Goal: Transaction & Acquisition: Subscribe to service/newsletter

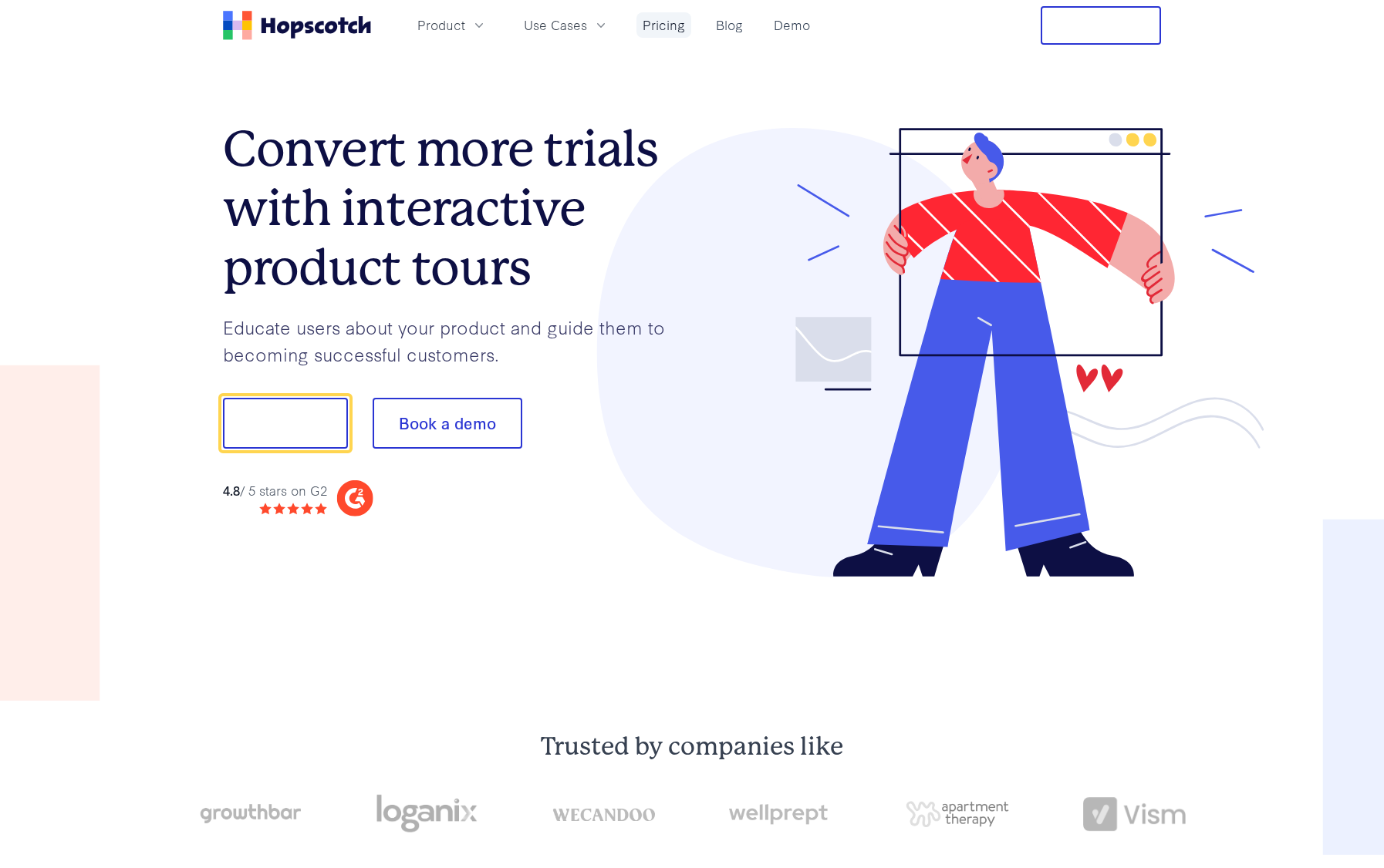
click at [646, 30] on link "Pricing" at bounding box center [663, 24] width 55 height 25
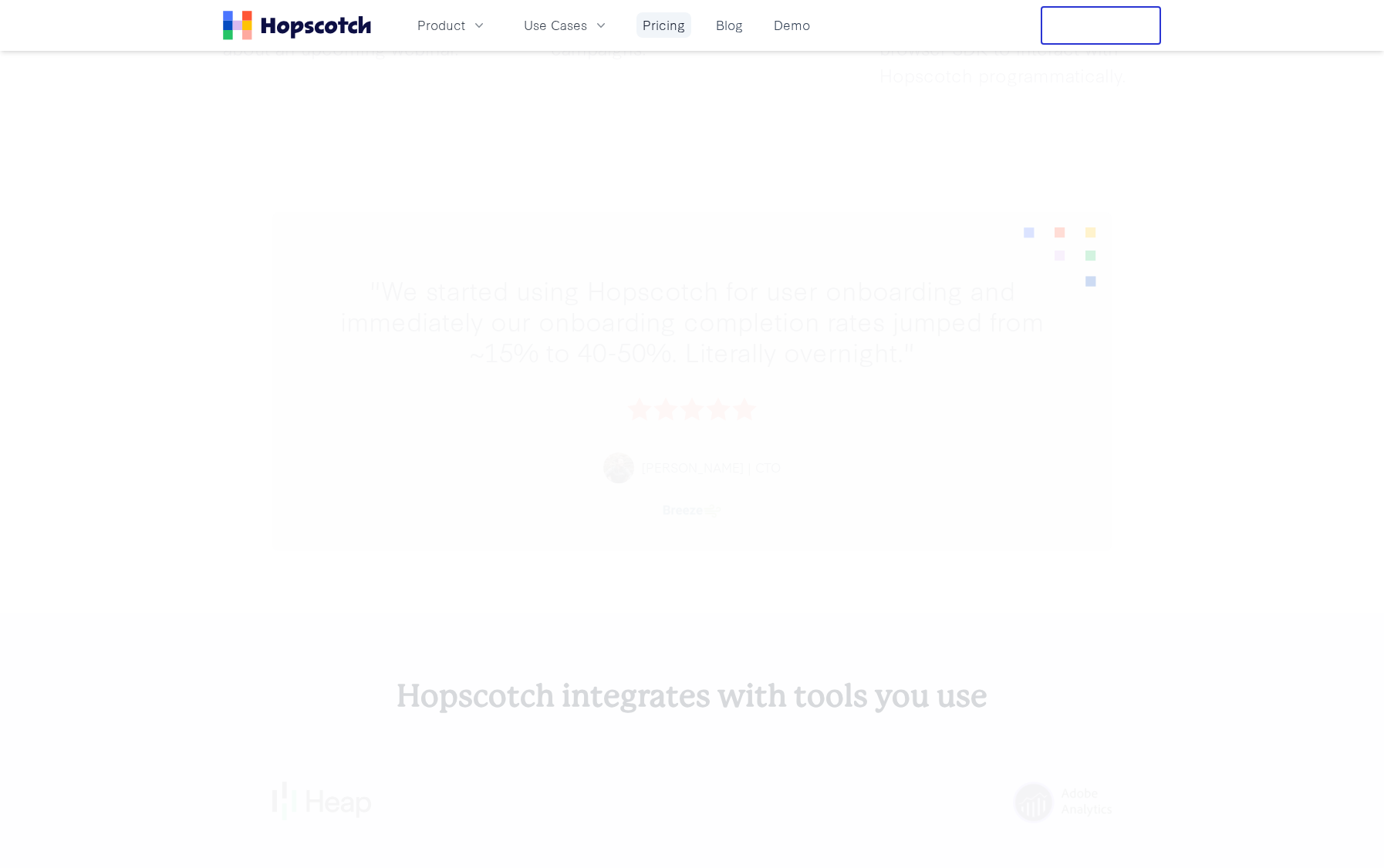
scroll to position [5647, 0]
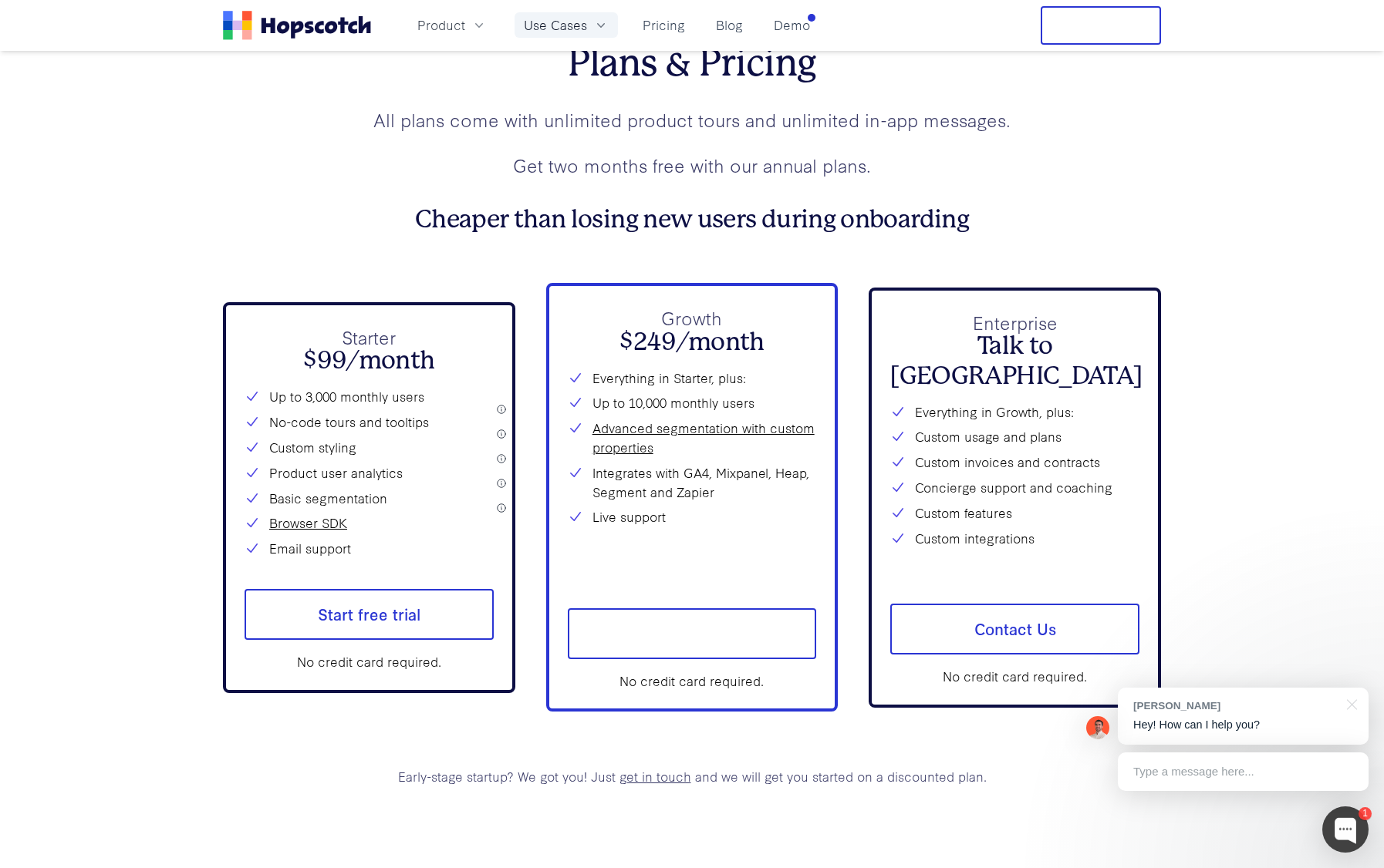
click at [579, 37] on button "Use Cases" at bounding box center [566, 24] width 103 height 25
click at [545, 72] on link "User Onboarding" at bounding box center [566, 69] width 234 height 31
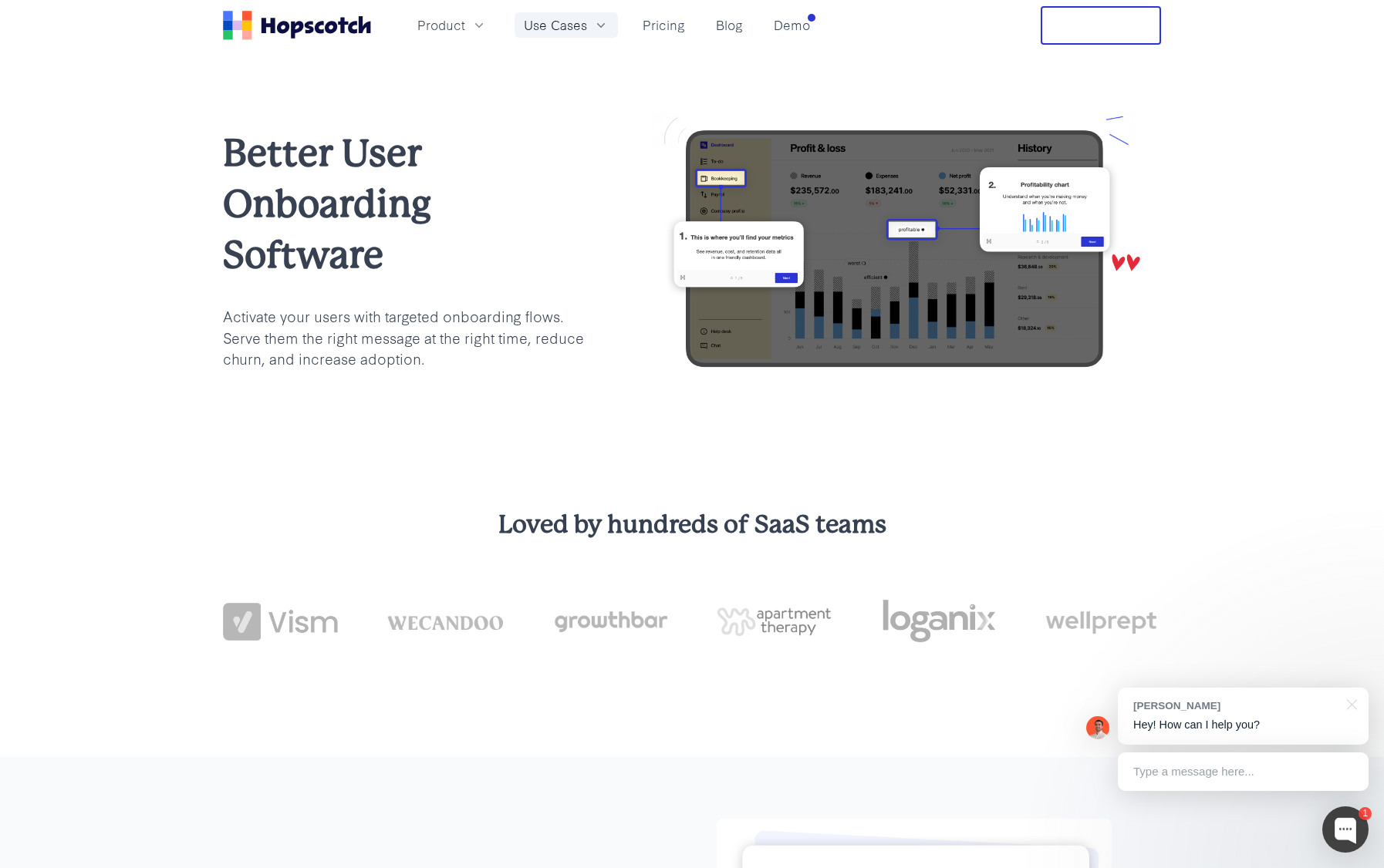
click at [585, 31] on span "Use Cases" at bounding box center [555, 25] width 63 height 19
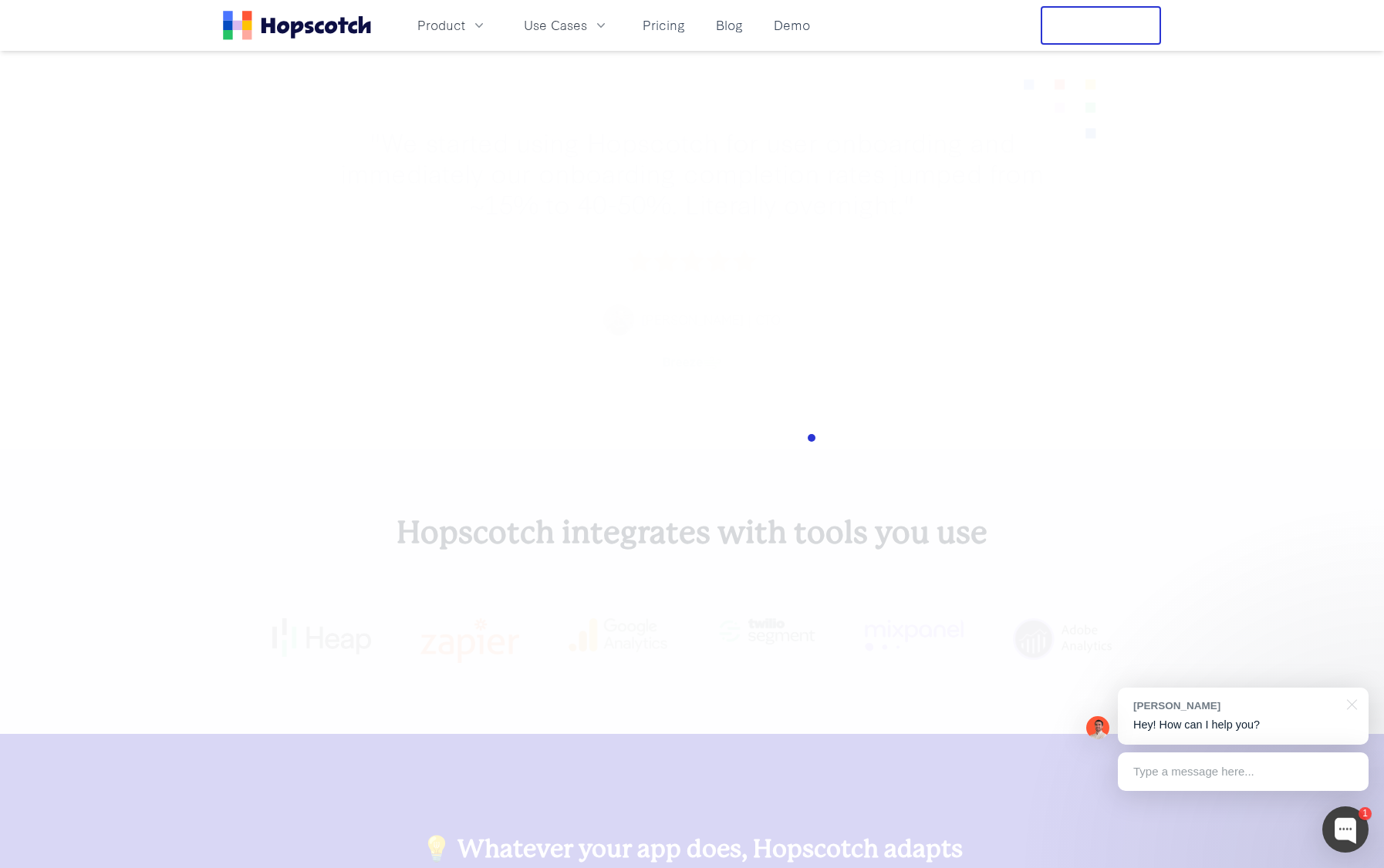
scroll to position [5634, 0]
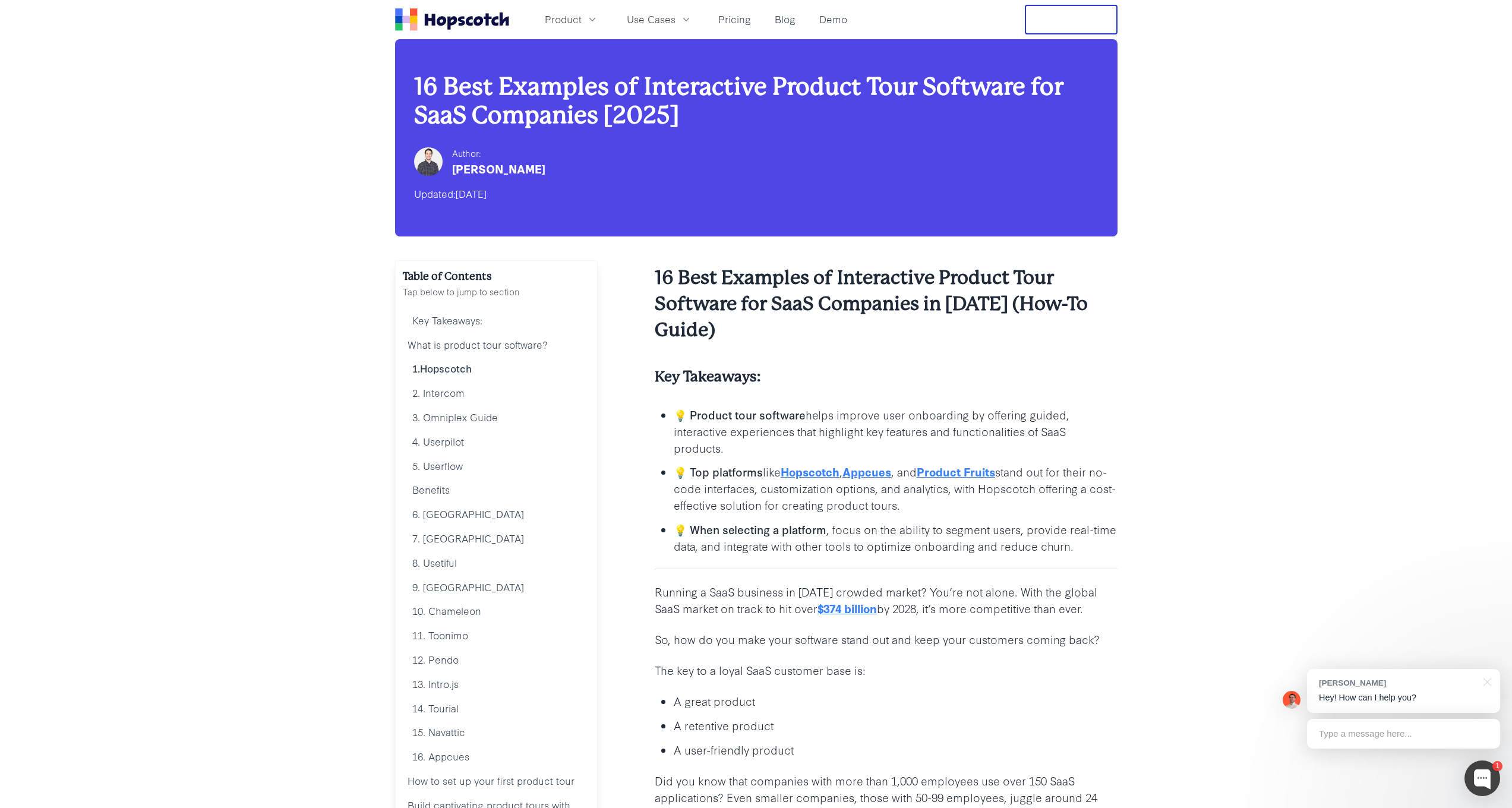
click at [962, 469] on link "Product Fruits" at bounding box center [956, 472] width 79 height 16
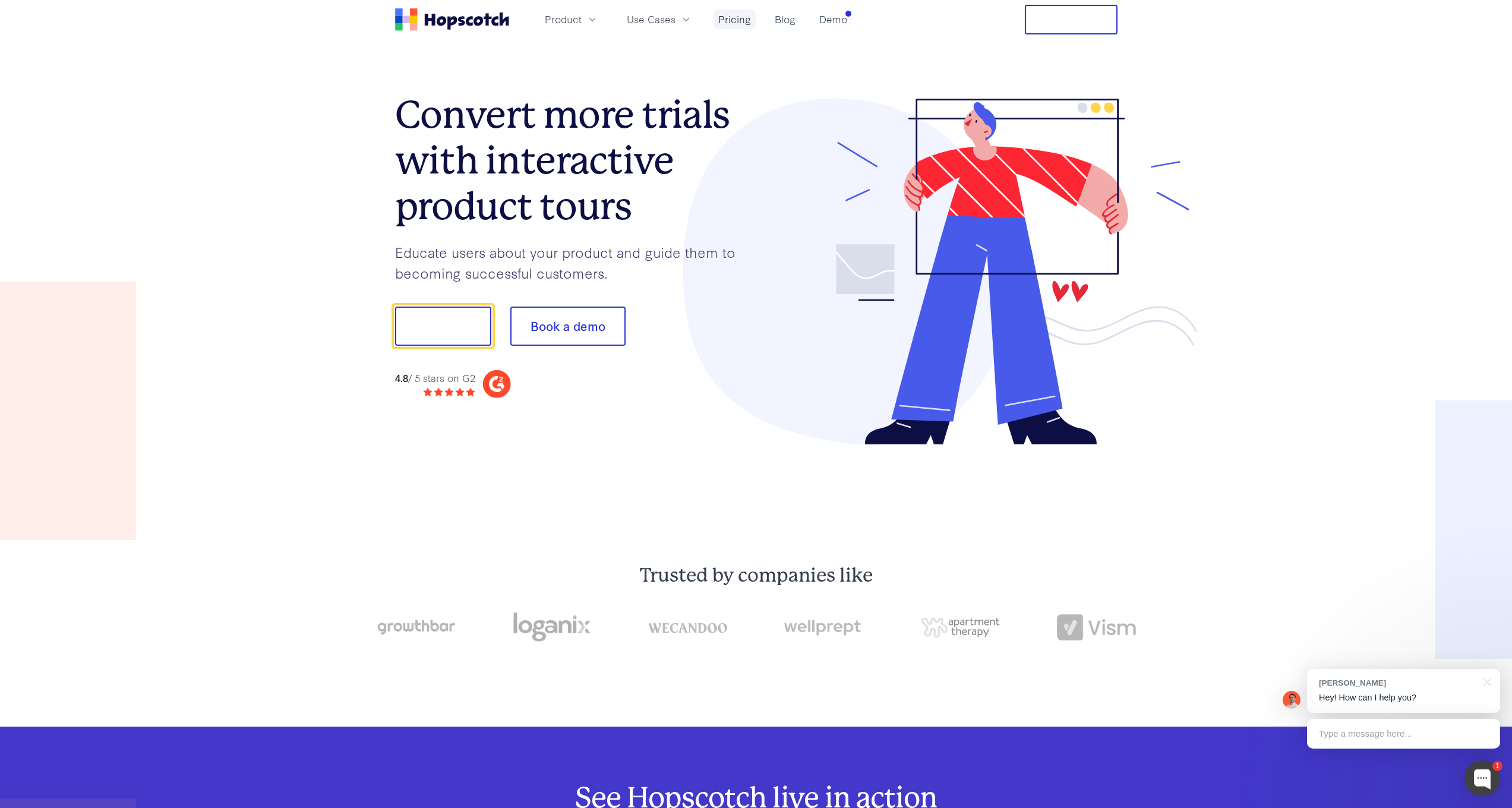
click at [743, 20] on link "Pricing" at bounding box center [734, 19] width 42 height 20
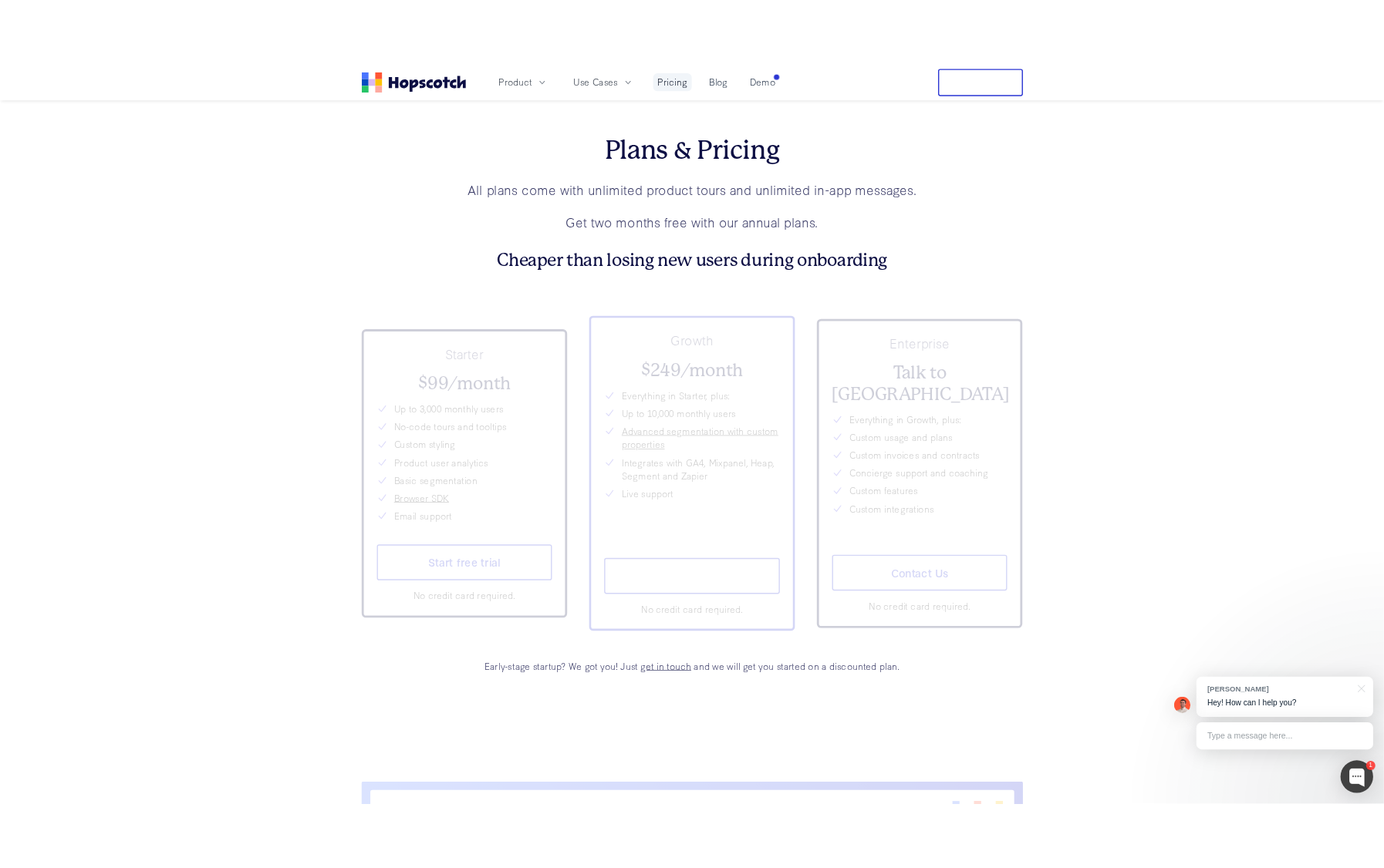
scroll to position [5806, 0]
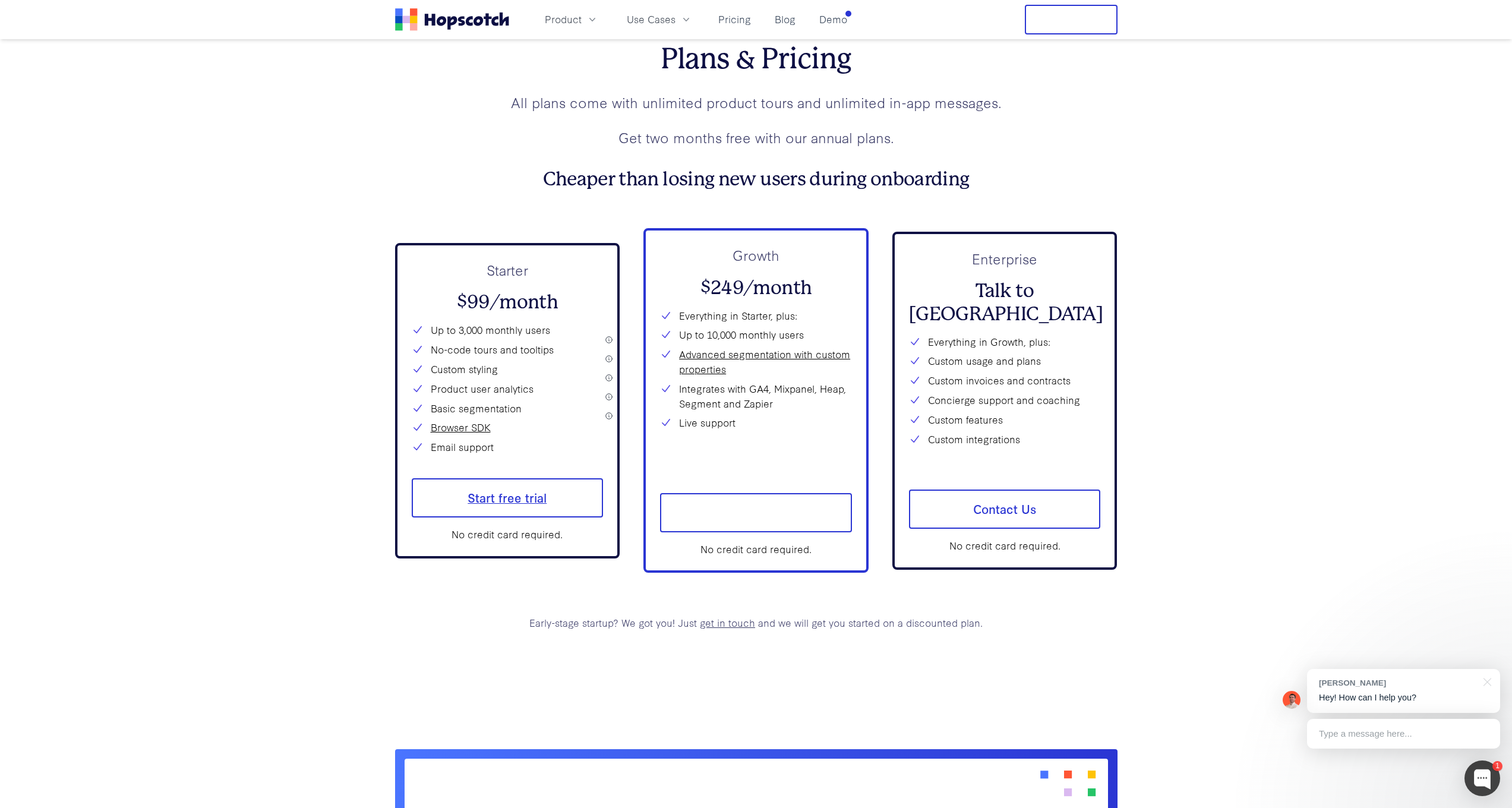
click at [546, 509] on span "Start free trial" at bounding box center [507, 498] width 192 height 39
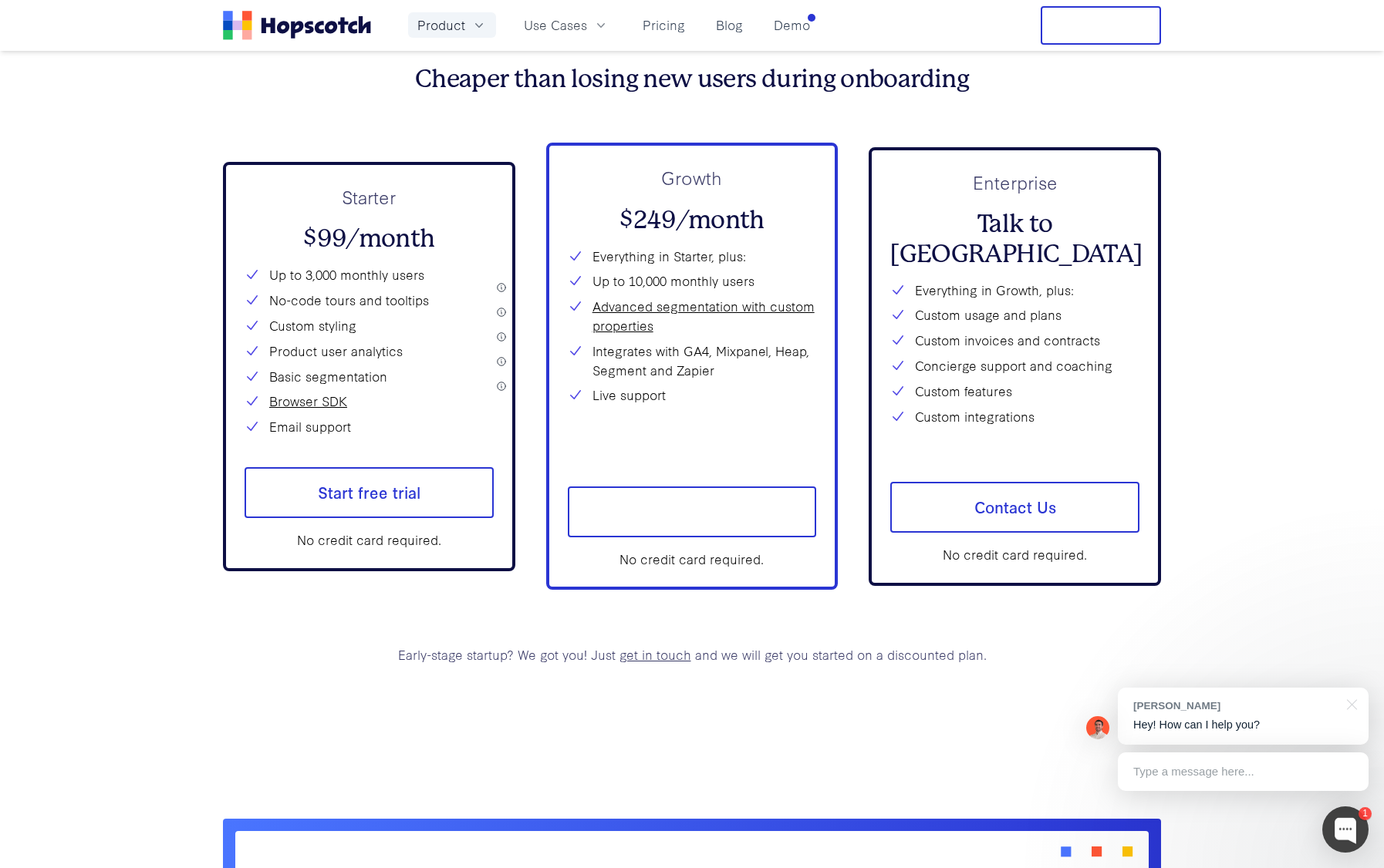
click at [473, 23] on icon "button" at bounding box center [479, 25] width 16 height 16
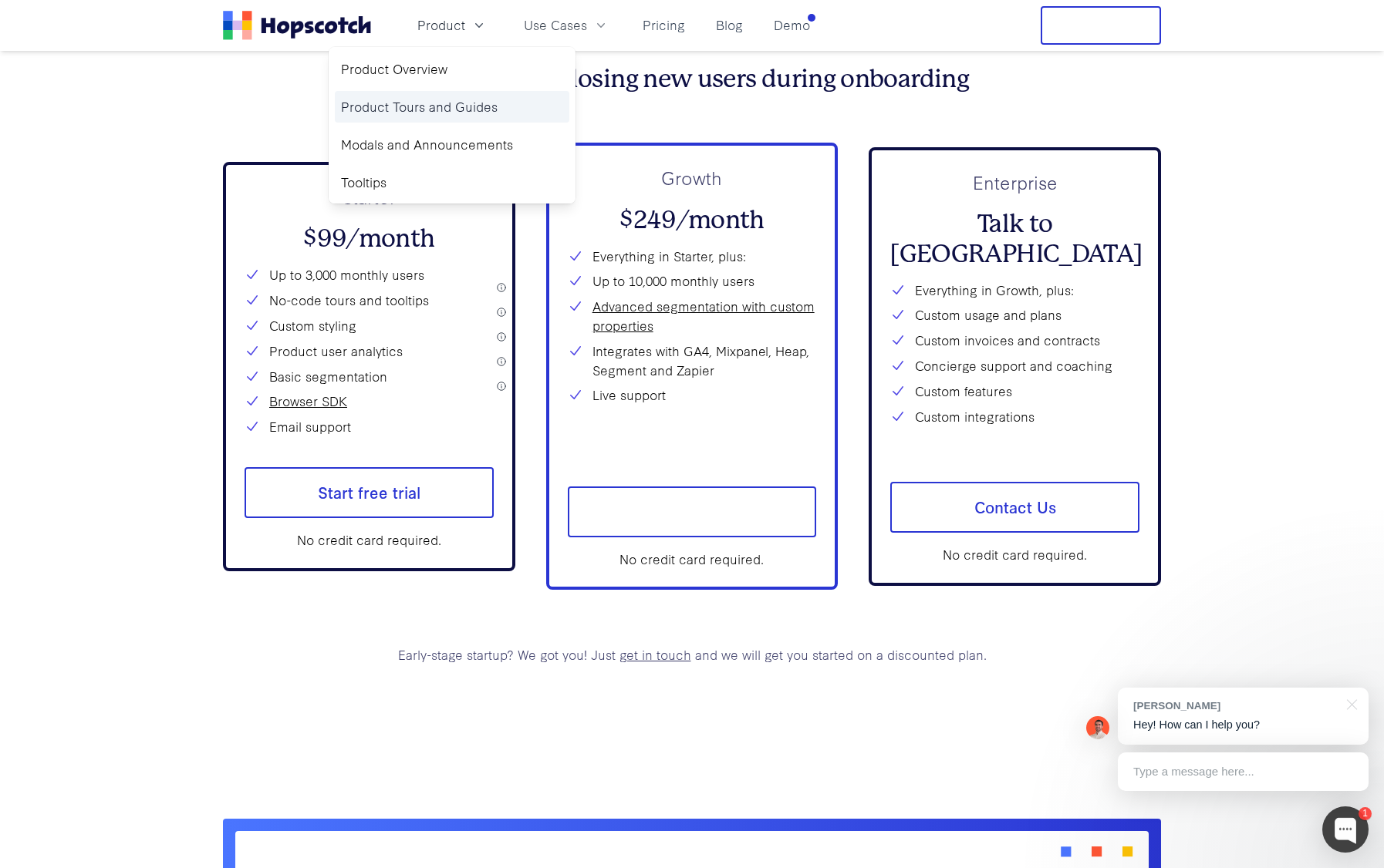
click at [458, 100] on link "Product Tours and Guides" at bounding box center [452, 107] width 234 height 31
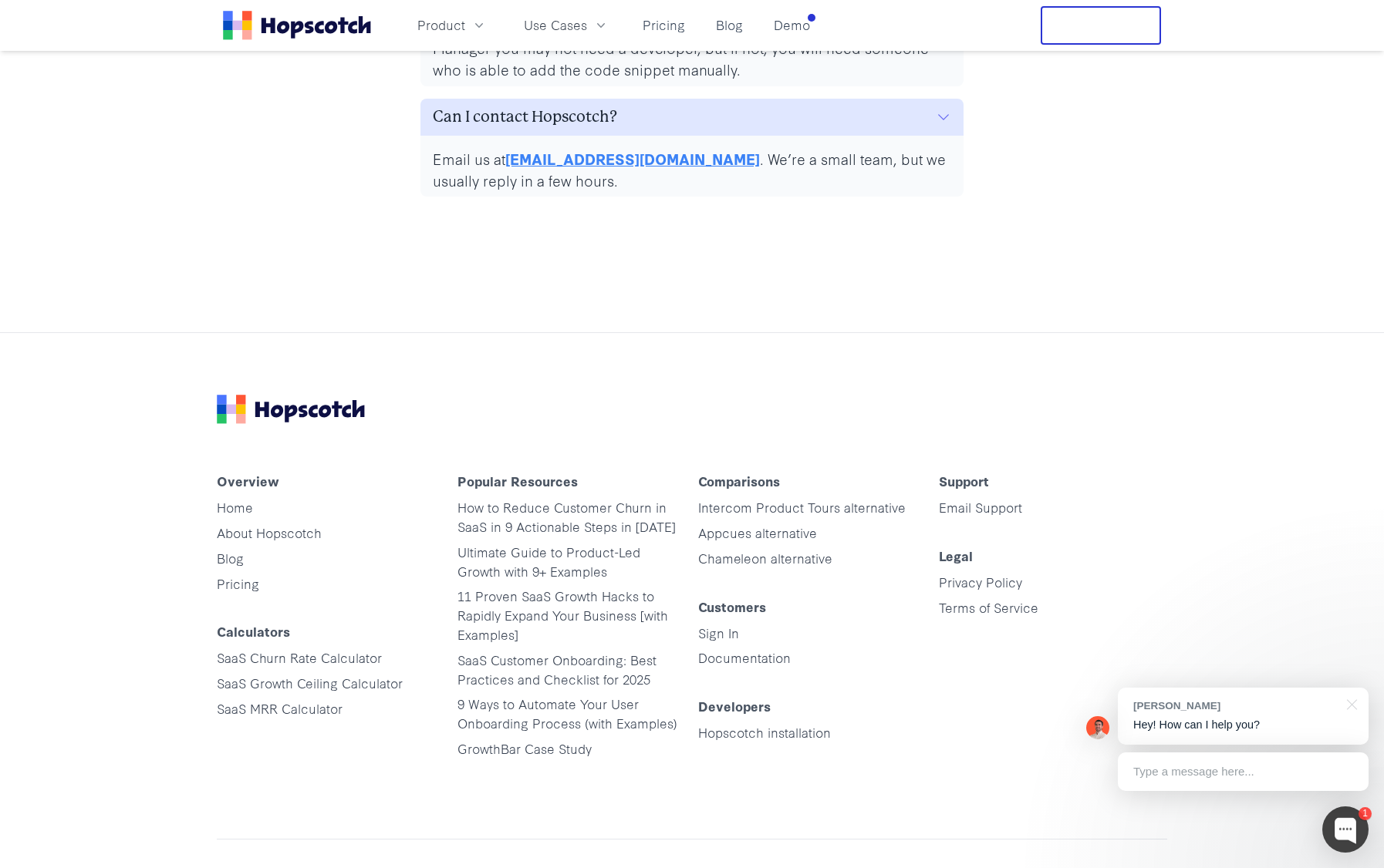
scroll to position [7002, 0]
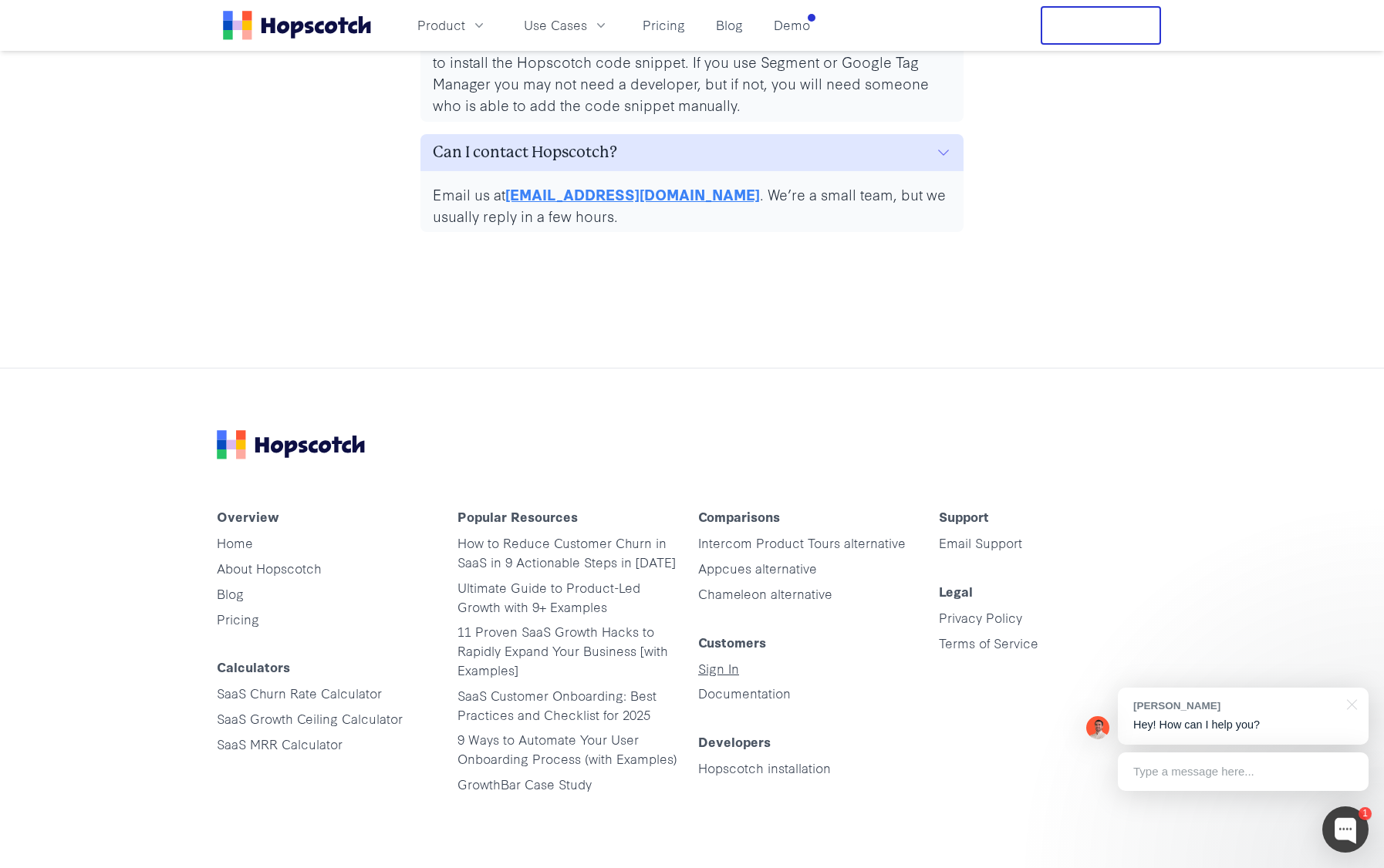
click at [732, 659] on link "Sign In" at bounding box center [718, 668] width 41 height 17
